Goal: Communication & Community: Answer question/provide support

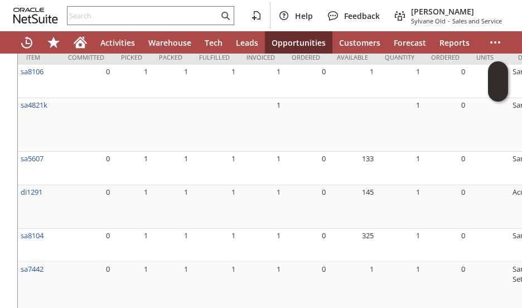
scroll to position [0, 457]
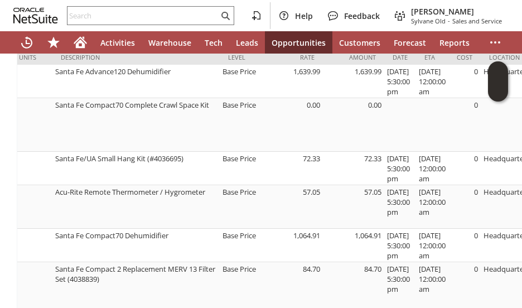
click at [11, 216] on div "Coupon Code GA812 Enable Item Line Shipping Promotion GA812 Transaction Discoun…" at bounding box center [278, 141] width 535 height 391
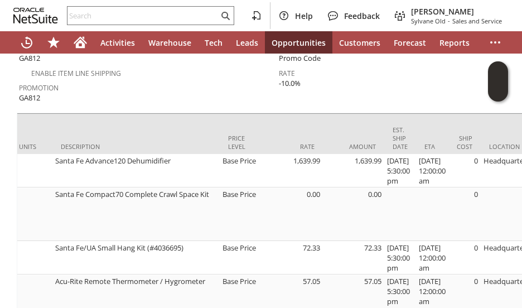
scroll to position [0, 0]
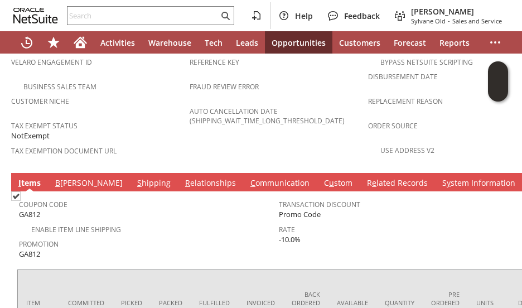
scroll to position [758, 0]
click at [247, 177] on link "C ommunication" at bounding box center [279, 183] width 65 height 12
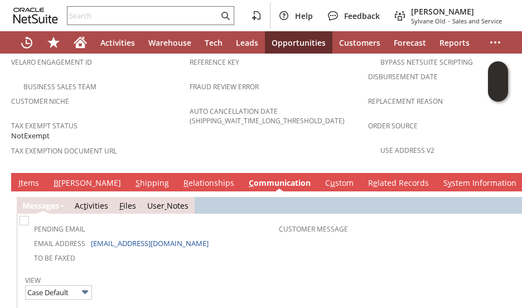
scroll to position [0, 0]
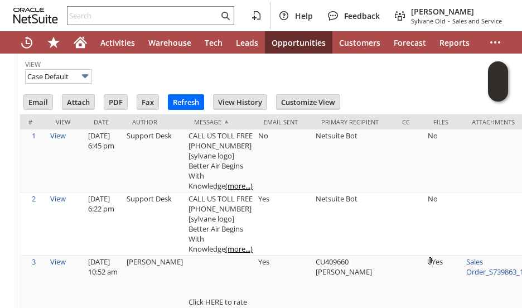
scroll to position [1082, 0]
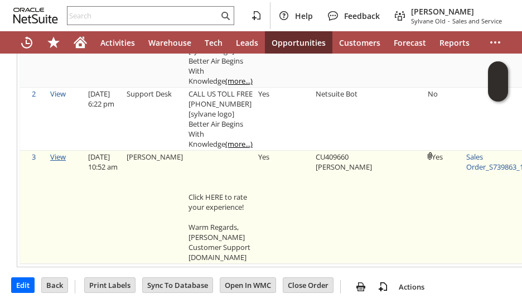
click at [57, 152] on link "View" at bounding box center [58, 157] width 16 height 10
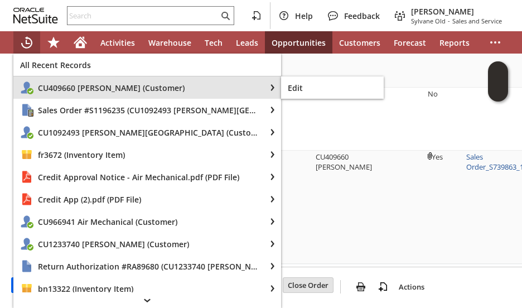
click at [55, 93] on div "CU409660 [PERSON_NAME] (Customer)" at bounding box center [139, 87] width 252 height 22
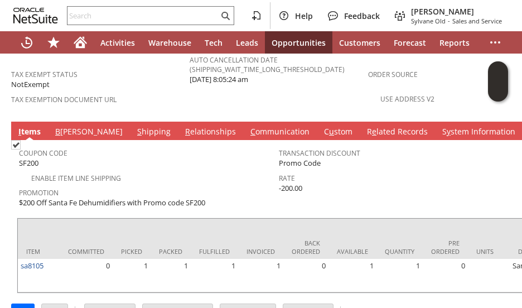
click at [157, 170] on div "Enable Item Line Shipping" at bounding box center [149, 176] width 260 height 13
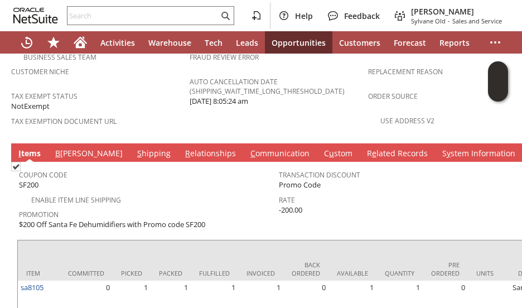
scroll to position [787, 0]
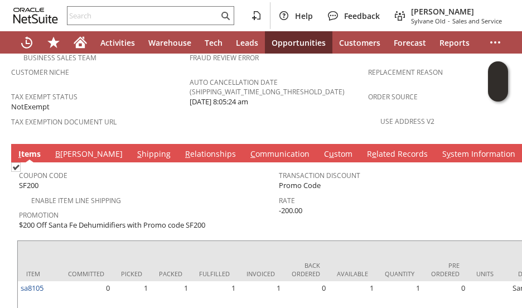
click at [247, 148] on link "C ommunication" at bounding box center [279, 154] width 65 height 12
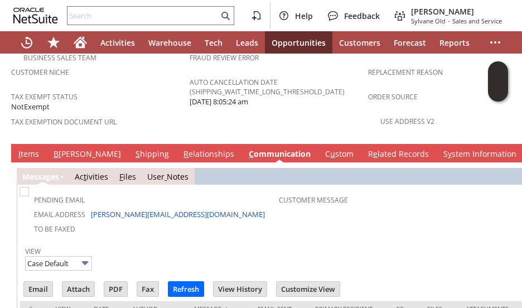
scroll to position [0, 0]
click at [30, 281] on input "Email" at bounding box center [38, 288] width 28 height 14
